Goal: Check status: Check status

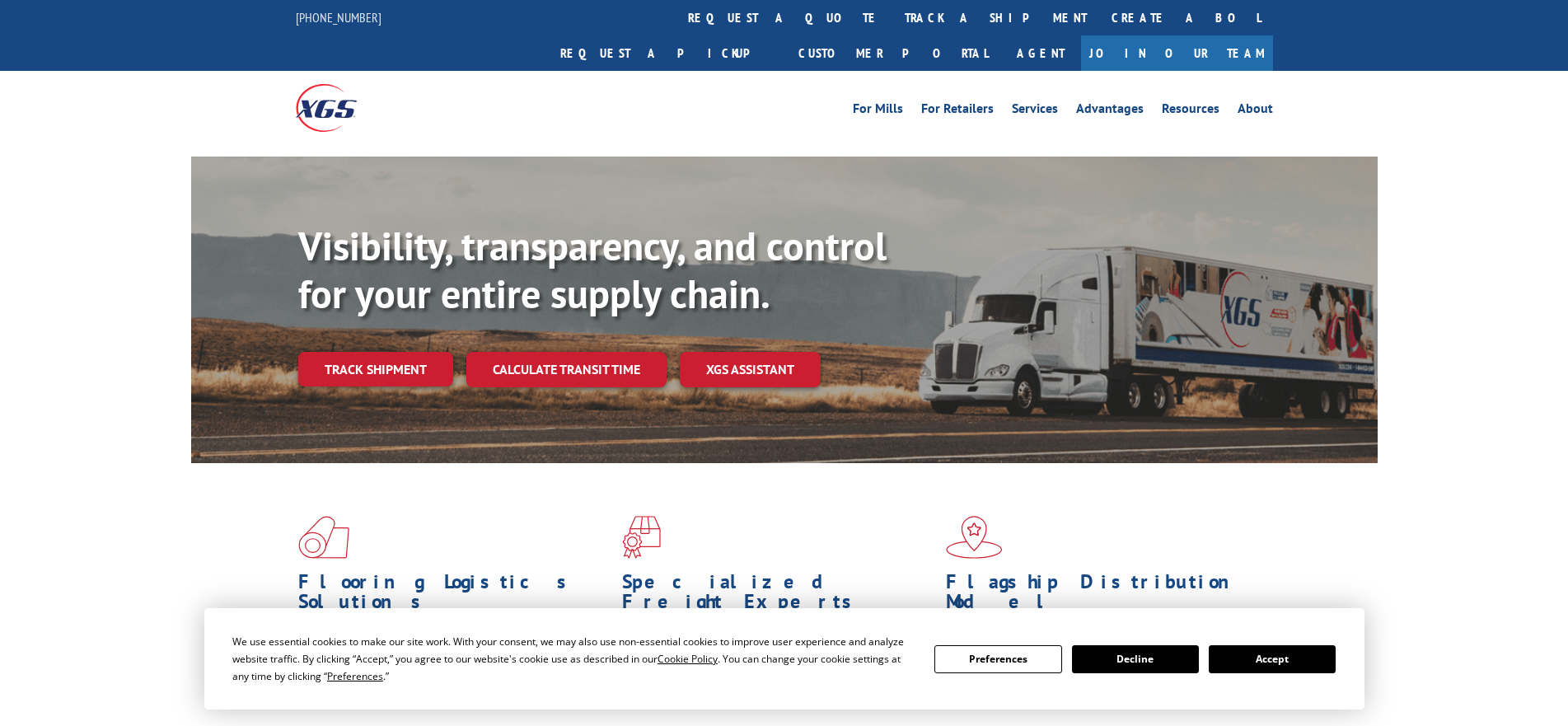
click at [1304, 663] on button "Accept" at bounding box center [1272, 659] width 127 height 28
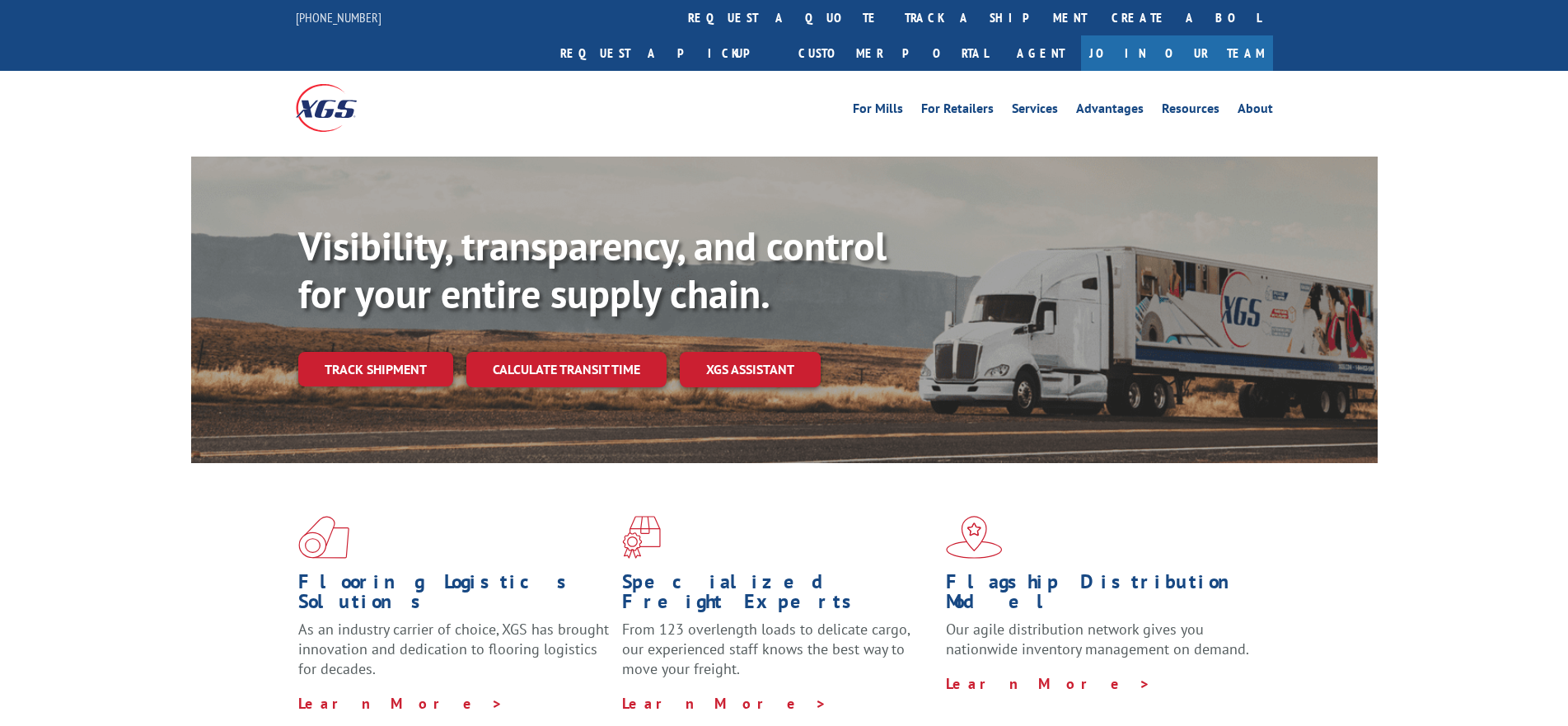
click at [892, 14] on link "track a shipment" at bounding box center [996, 18] width 207 height 36
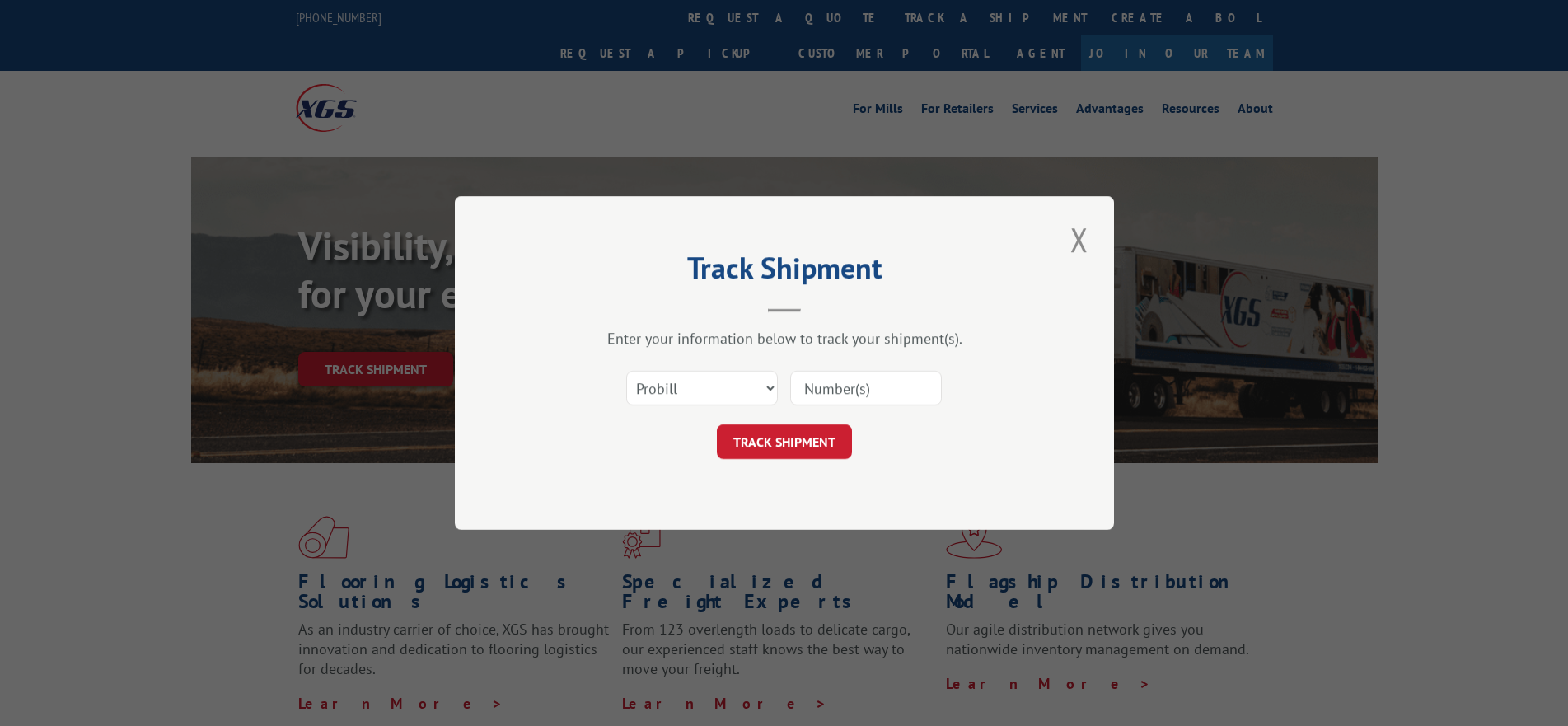
click at [869, 386] on input at bounding box center [865, 388] width 152 height 35
paste input "9296690480"
type input "9296690480"
click at [792, 435] on button "TRACK SHIPMENT" at bounding box center [784, 442] width 135 height 35
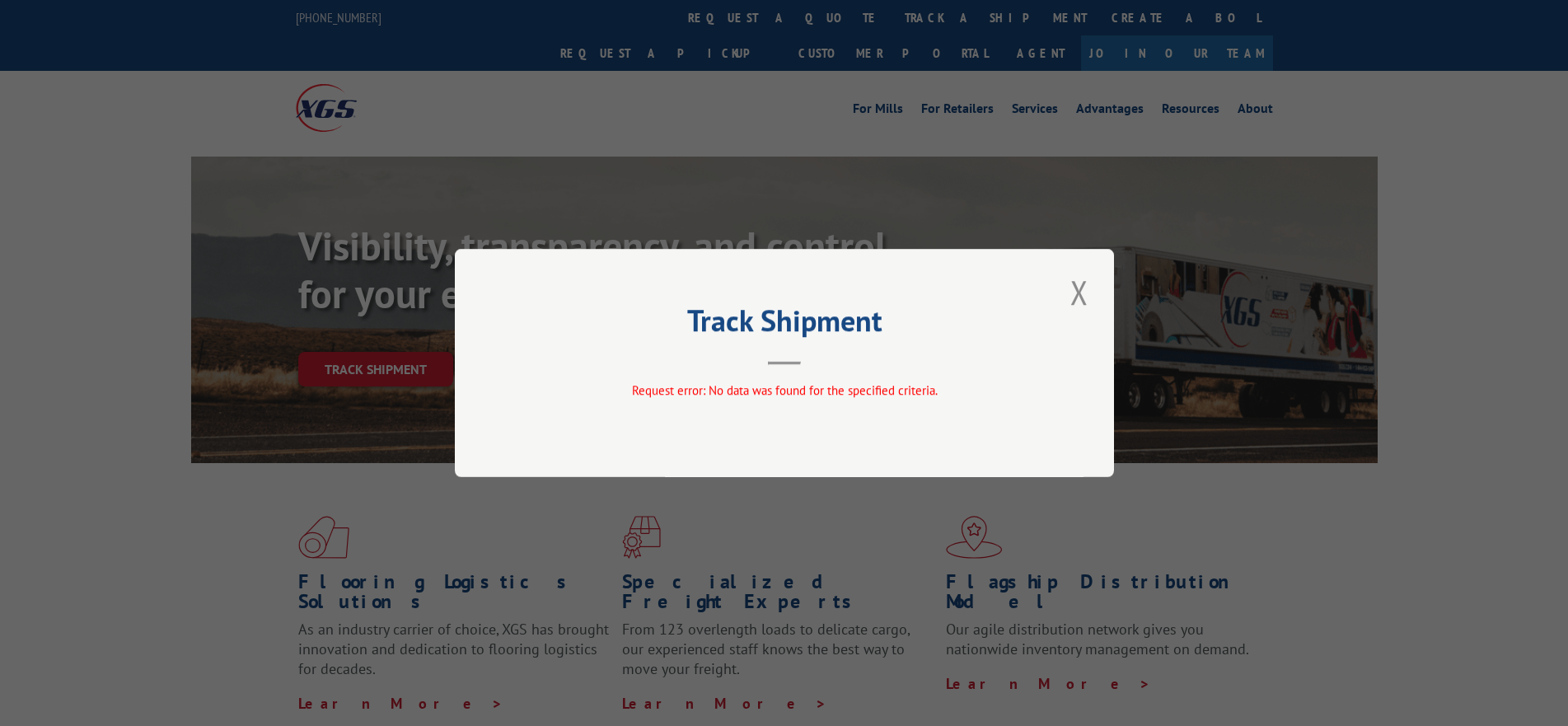
click at [782, 368] on div "Track Shipment Request error: No data was found for the specified criteria." at bounding box center [785, 363] width 659 height 228
click at [1083, 294] on button "Close modal" at bounding box center [1079, 292] width 28 height 45
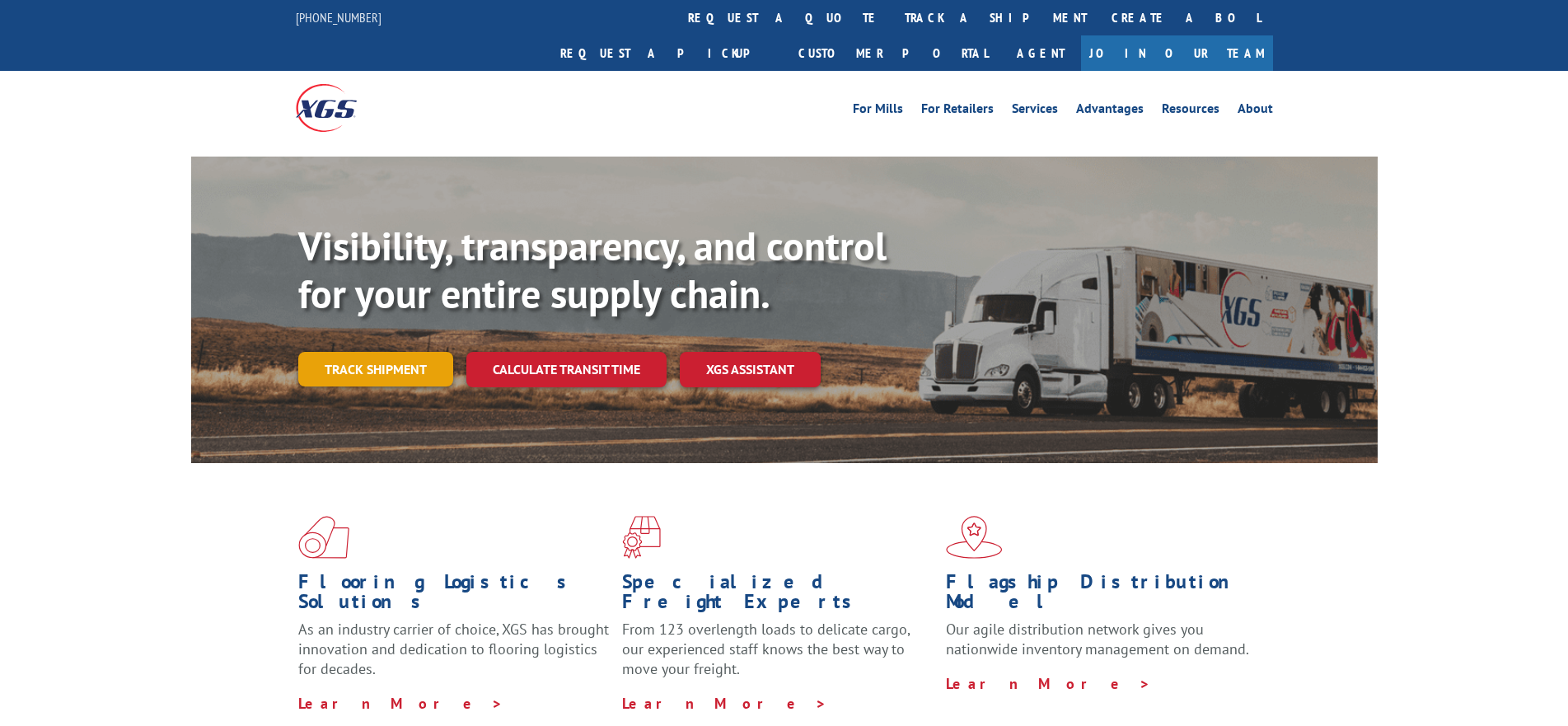
click at [408, 352] on link "Track shipment" at bounding box center [375, 369] width 155 height 35
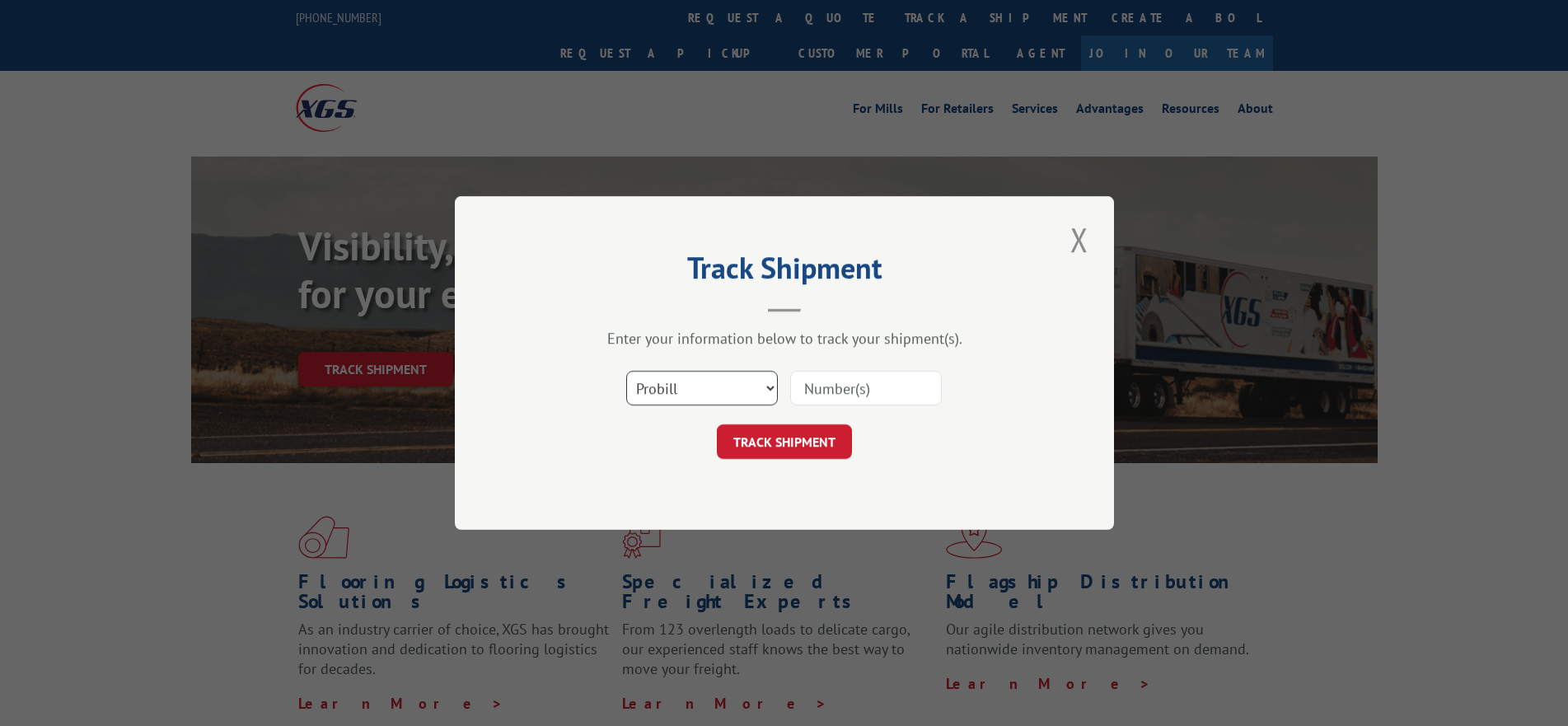
click at [761, 386] on select "Select category... Probill BOL PO" at bounding box center [702, 388] width 152 height 35
select select "po"
click at [626, 371] on select "Select category... Probill BOL PO" at bounding box center [702, 388] width 152 height 35
click at [859, 381] on input at bounding box center [865, 388] width 152 height 35
paste input "09572161"
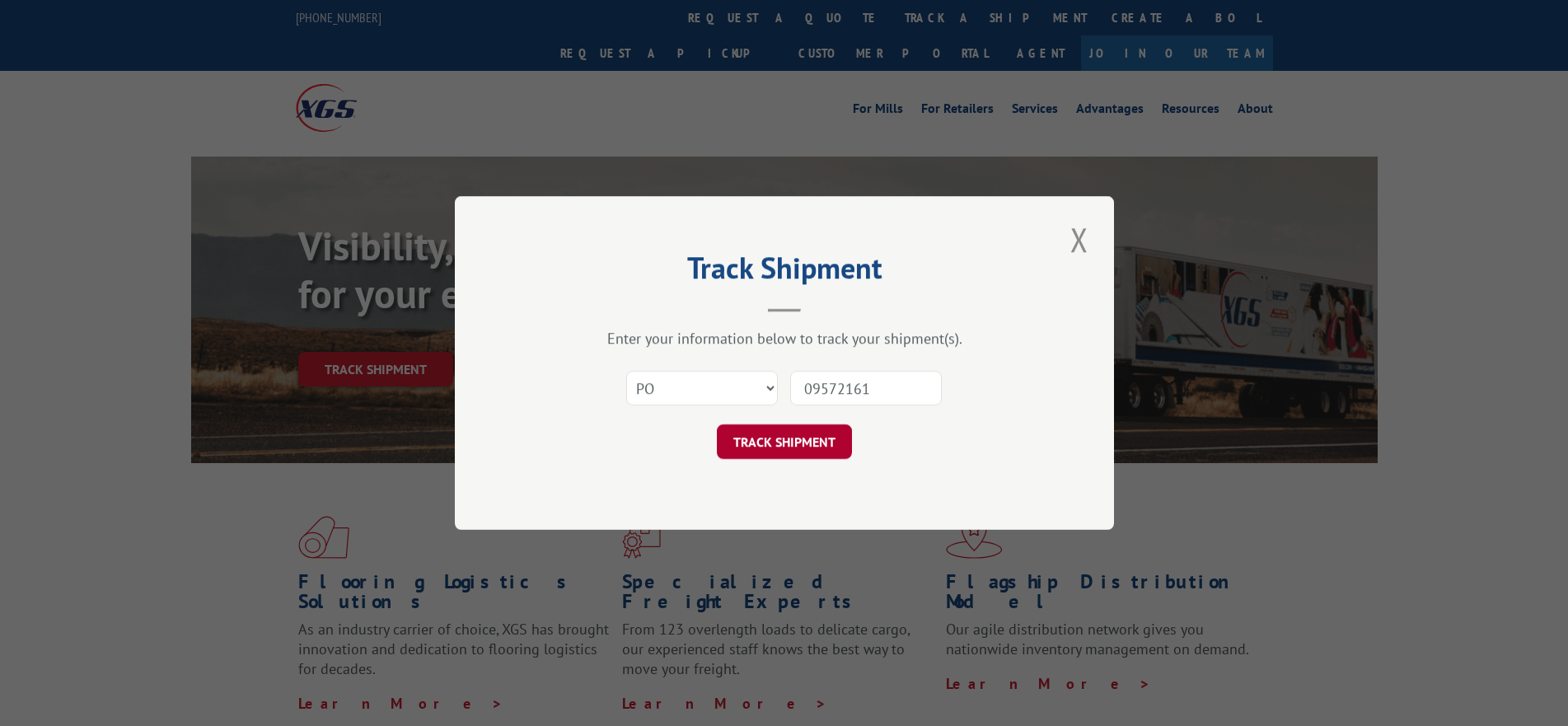
type input "09572161"
click at [803, 446] on button "TRACK SHIPMENT" at bounding box center [784, 442] width 135 height 35
